Goal: Task Accomplishment & Management: Manage account settings

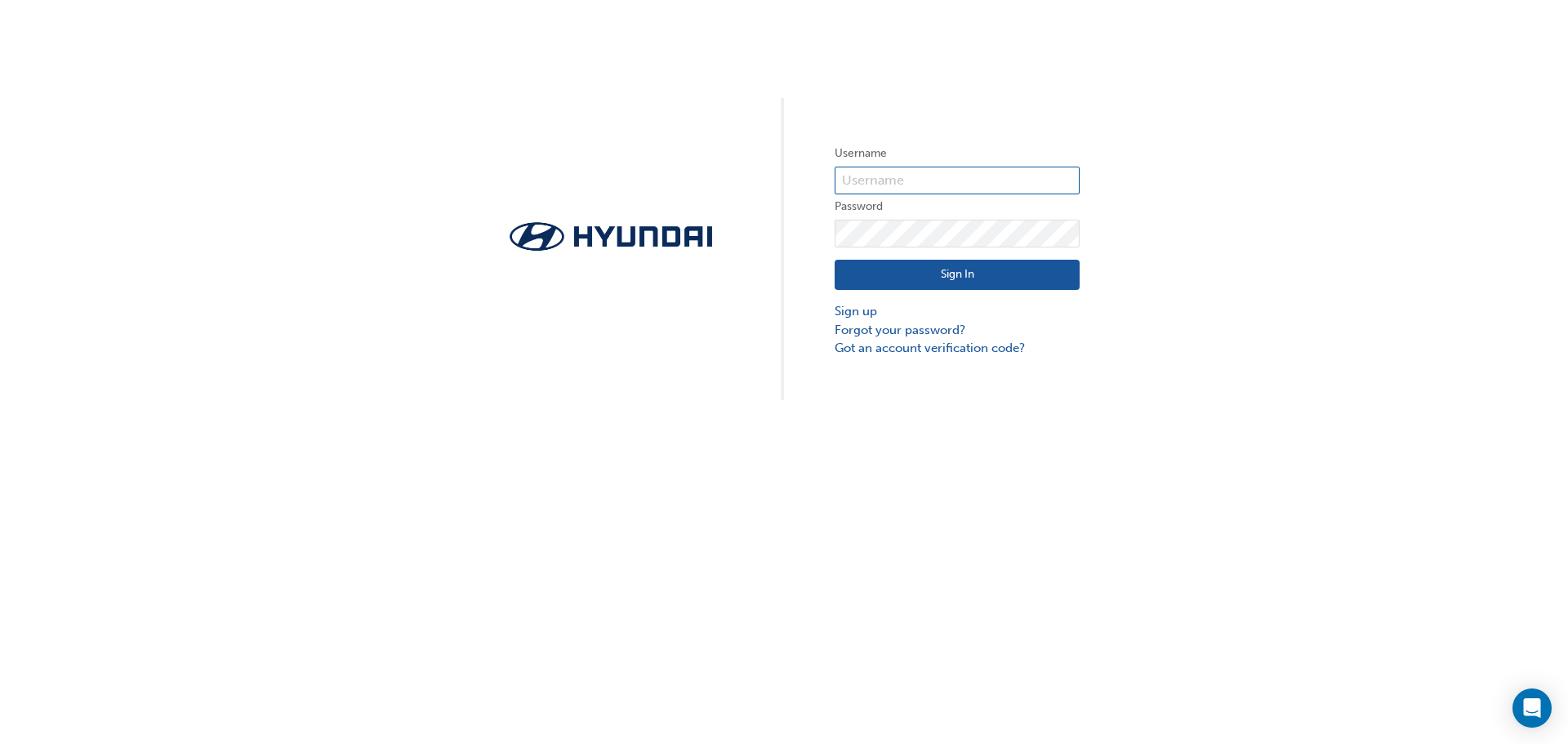
click at [859, 185] on input "text" at bounding box center [957, 180] width 245 height 27
type input "20554"
click at [897, 280] on button "Sign In" at bounding box center [957, 275] width 245 height 31
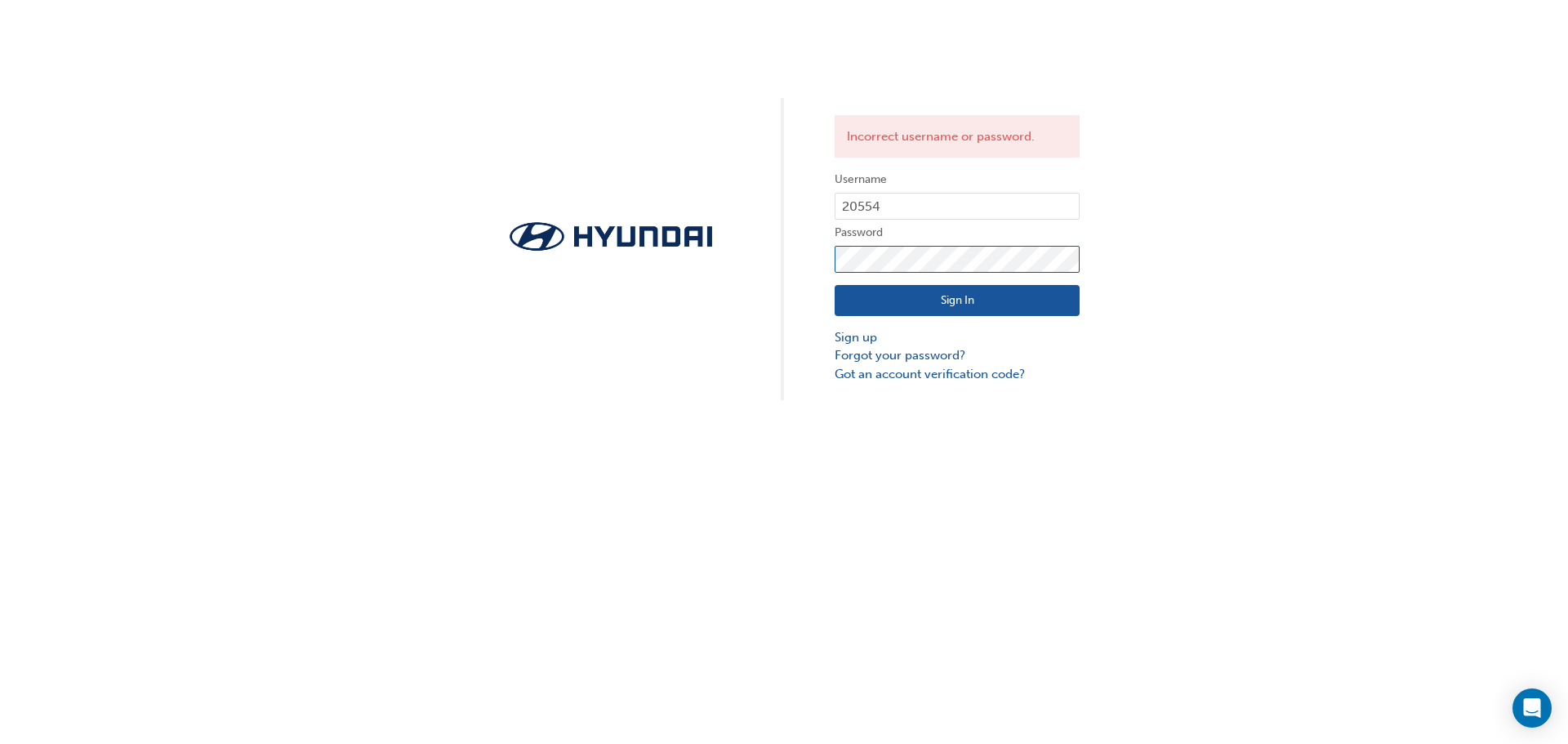
click button "Sign In" at bounding box center [957, 301] width 245 height 31
click at [876, 357] on link "Forgot your password?" at bounding box center [957, 355] width 245 height 19
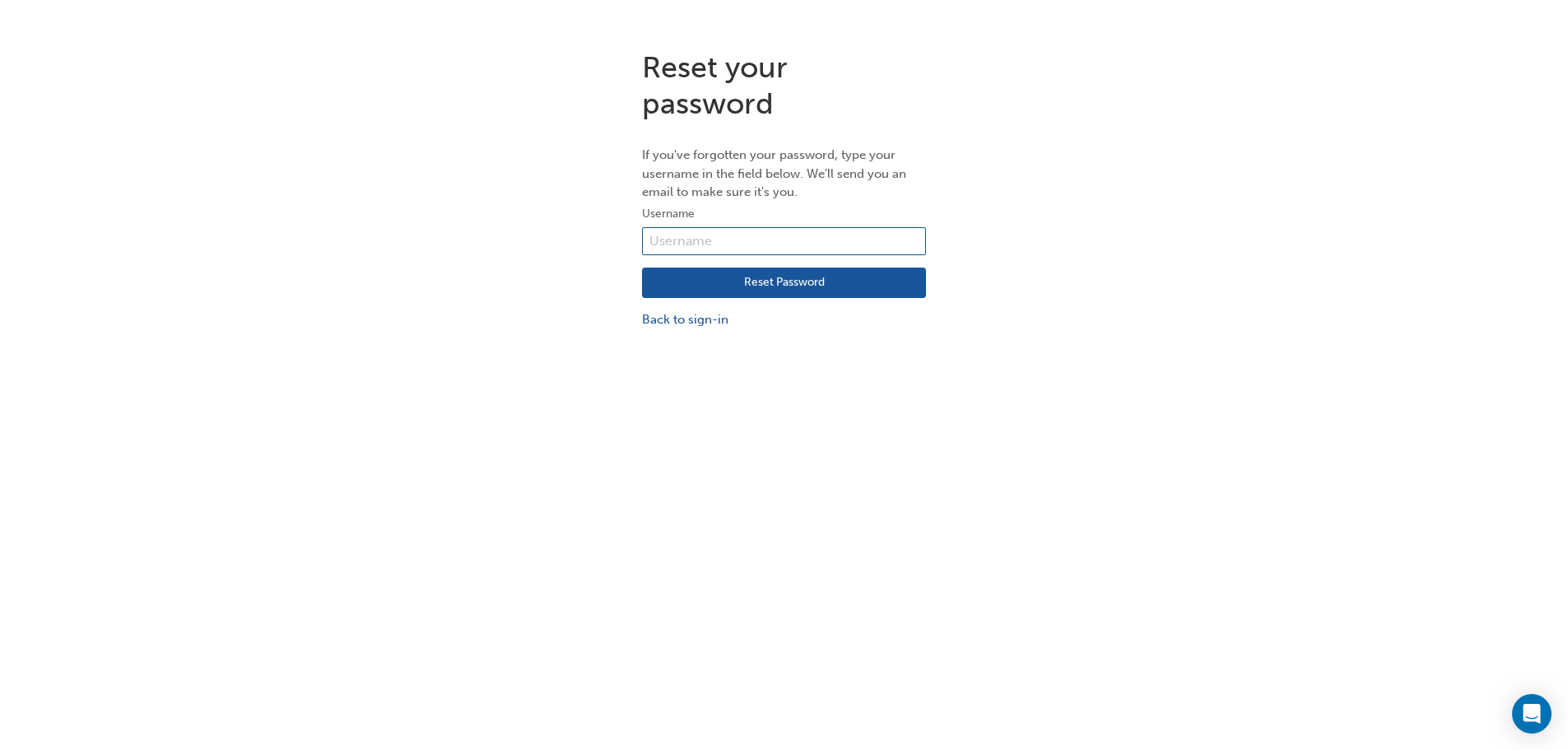
click at [668, 246] on input "text" at bounding box center [783, 241] width 284 height 28
type input "20554"
click at [755, 285] on button "Reset Password" at bounding box center [783, 283] width 284 height 31
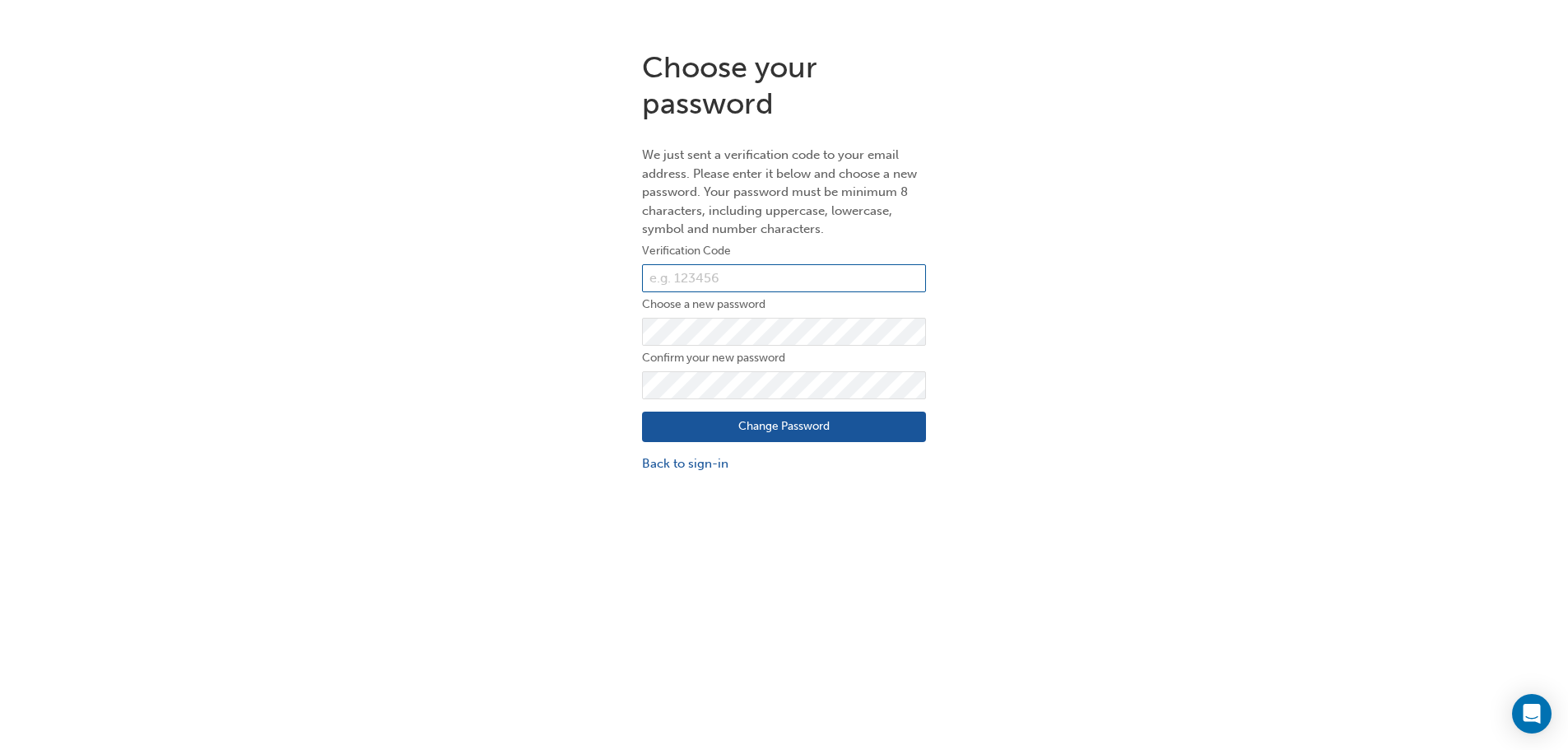
click at [665, 281] on input "text" at bounding box center [783, 278] width 284 height 28
paste input "576048"
type input "576048"
click button "Change Password" at bounding box center [783, 427] width 284 height 31
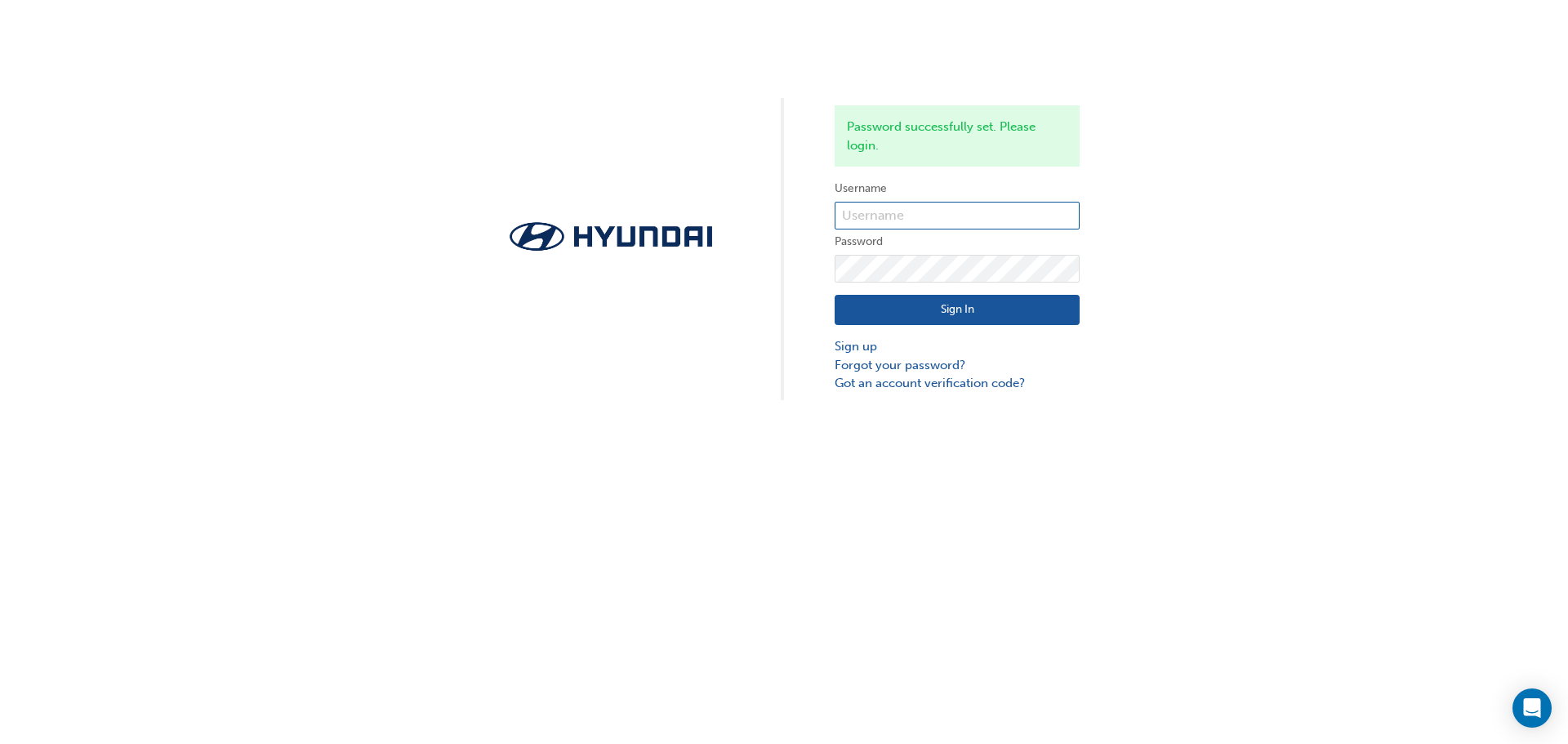
click at [881, 214] on input "text" at bounding box center [957, 215] width 245 height 27
type input "20554"
click button "Sign In" at bounding box center [957, 311] width 245 height 31
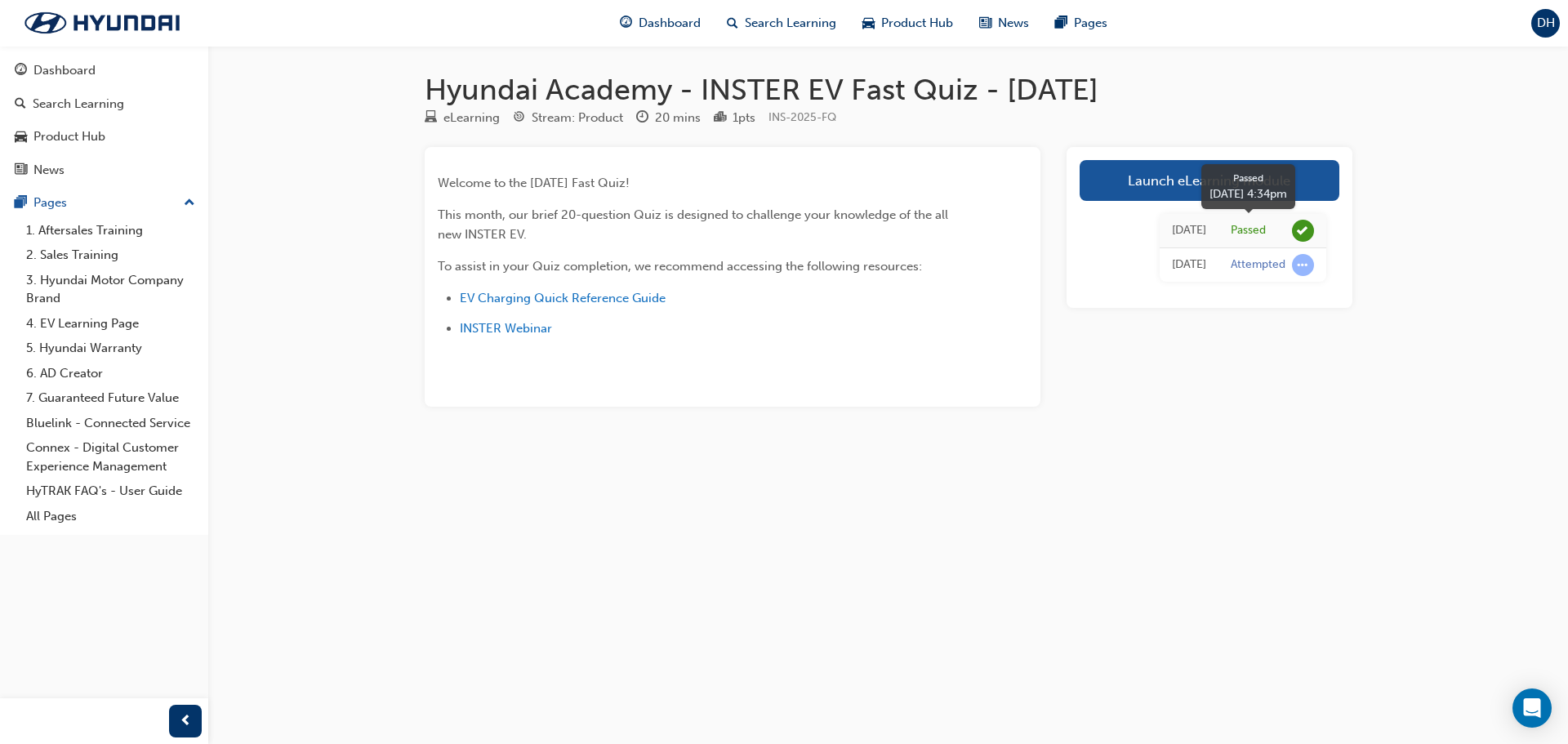
click at [1299, 230] on span "learningRecordVerb_PASS-icon" at bounding box center [1303, 230] width 22 height 22
click at [1252, 233] on div "Passed" at bounding box center [1248, 230] width 36 height 15
click at [1160, 219] on td "[DATE]" at bounding box center [1189, 231] width 59 height 35
click at [1183, 187] on link "Launch eLearning module" at bounding box center [1209, 180] width 260 height 41
